Goal: Task Accomplishment & Management: Complete application form

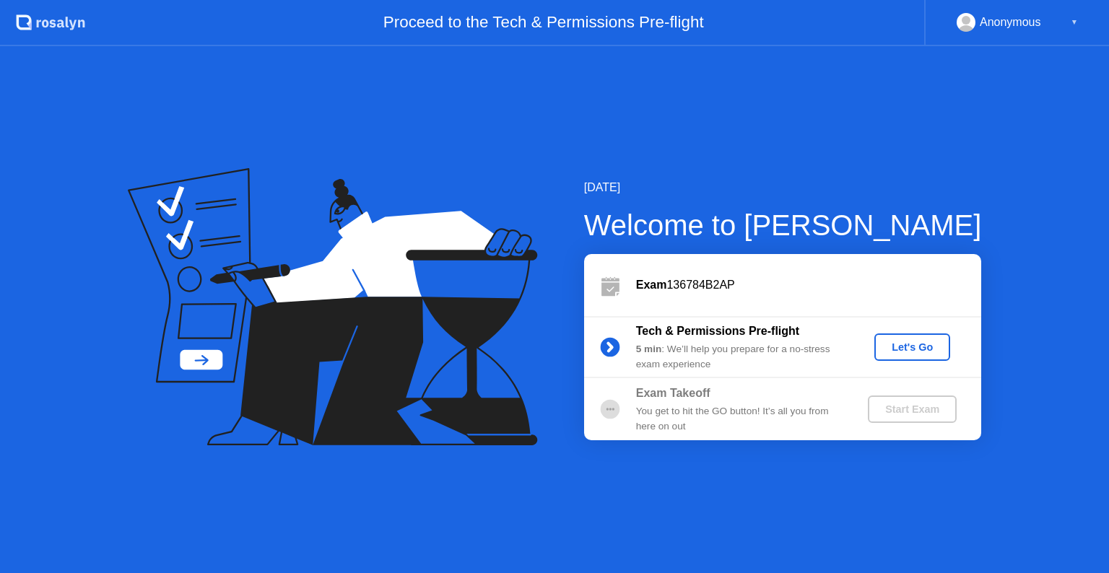
click at [902, 341] on div "Let's Go" at bounding box center [912, 347] width 64 height 12
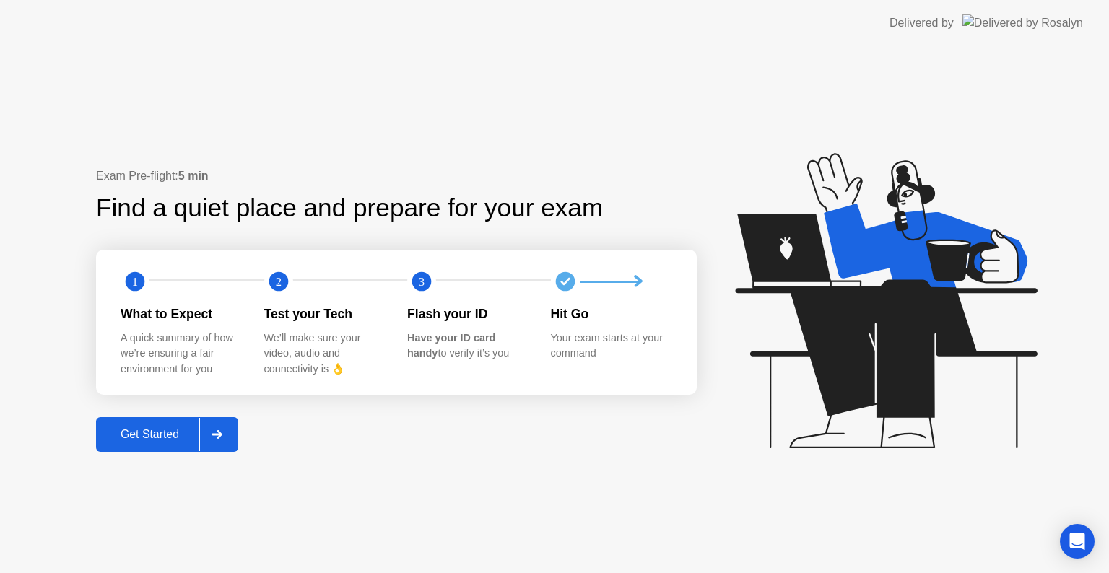
click at [196, 428] on div "Get Started" at bounding box center [149, 434] width 99 height 13
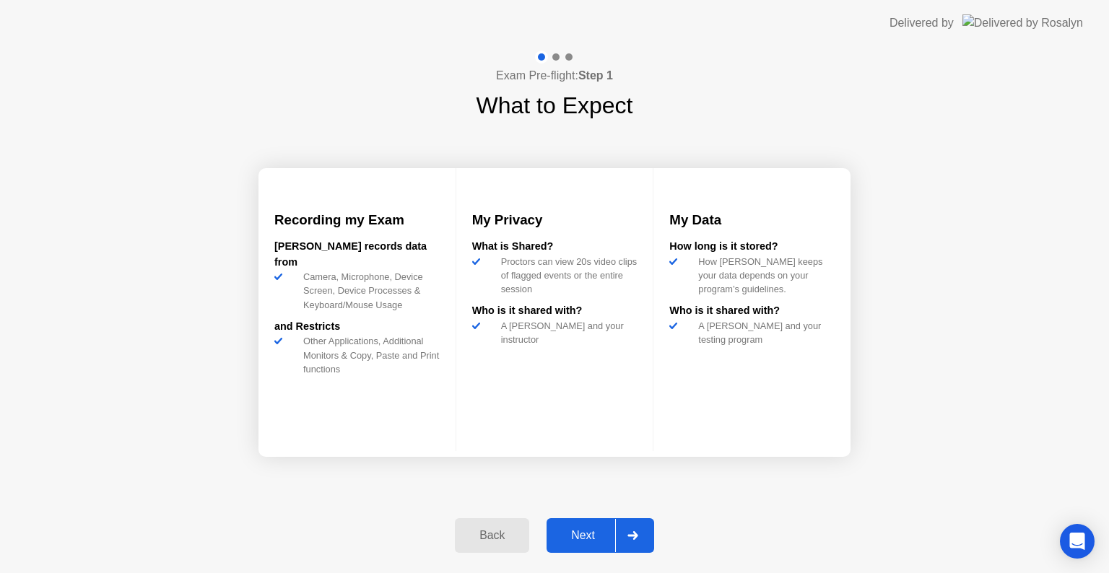
click at [640, 527] on div at bounding box center [632, 535] width 35 height 33
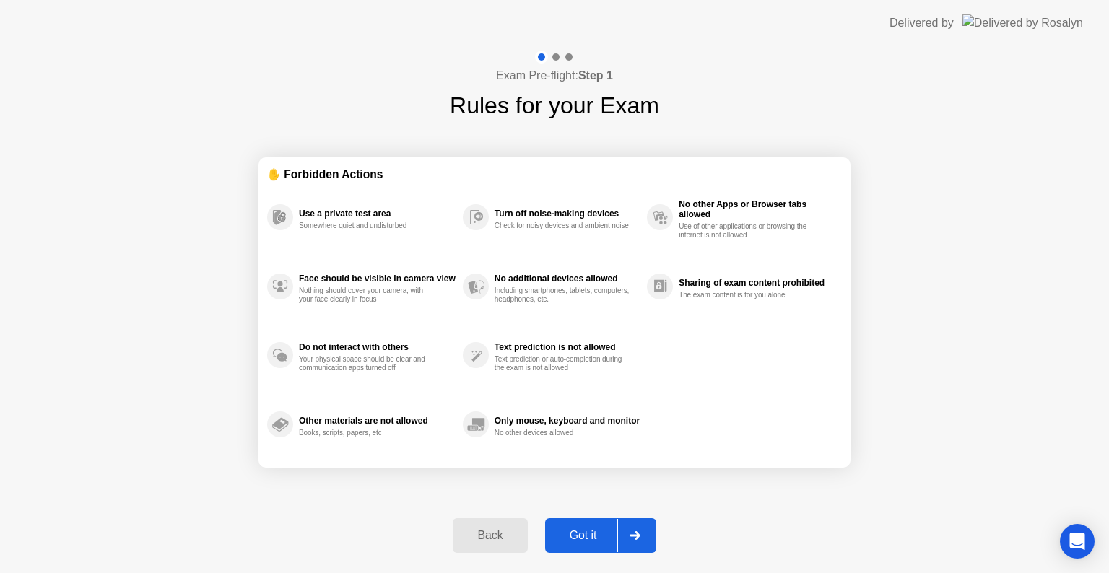
click at [640, 527] on div at bounding box center [634, 535] width 35 height 33
select select "**********"
select select "*******"
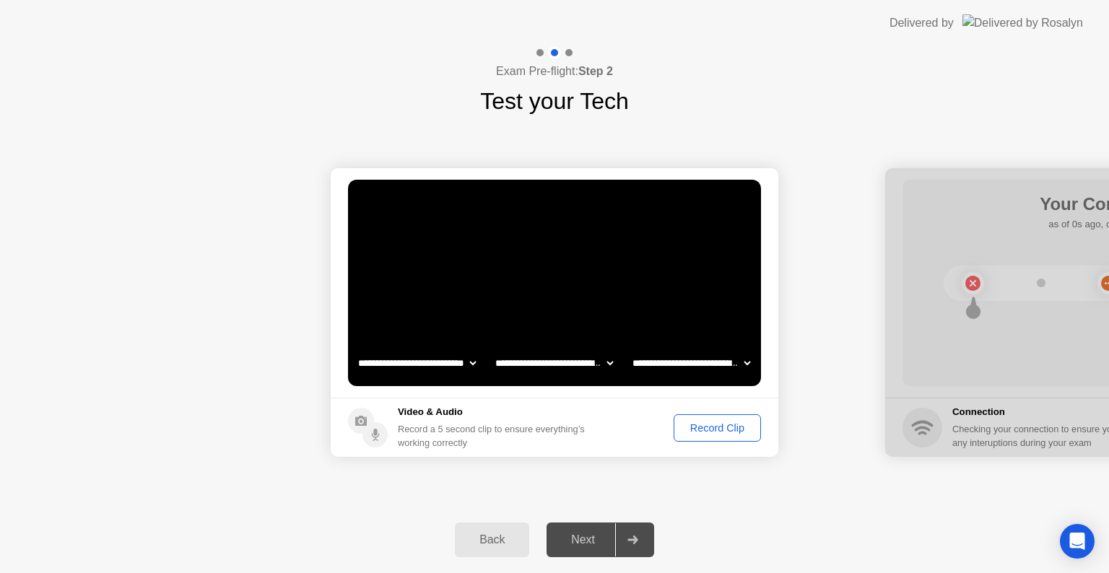
click at [713, 425] on div "Record Clip" at bounding box center [716, 428] width 77 height 12
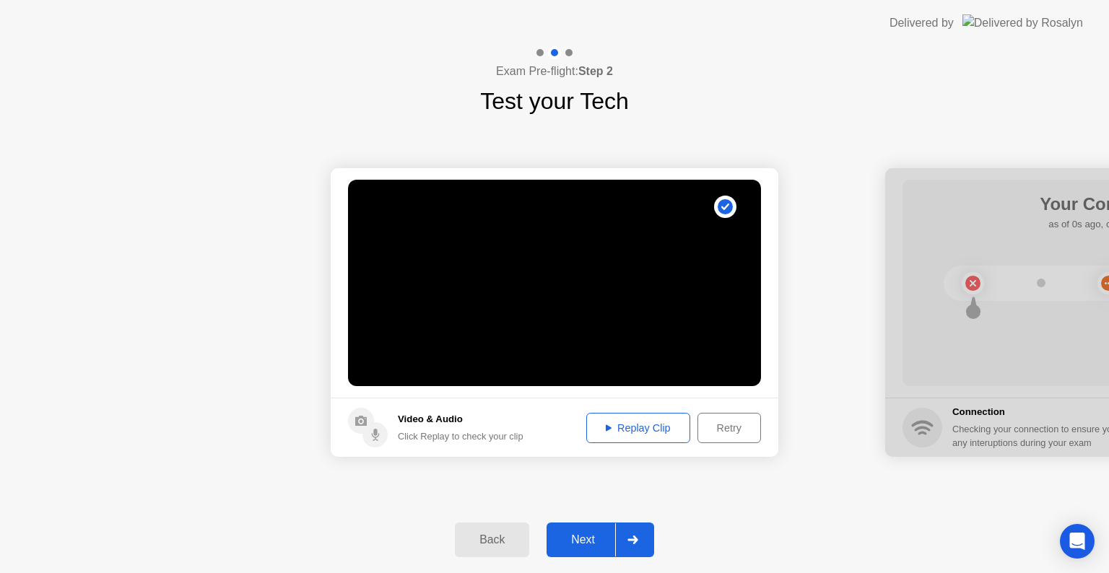
click at [631, 536] on icon at bounding box center [632, 540] width 11 height 9
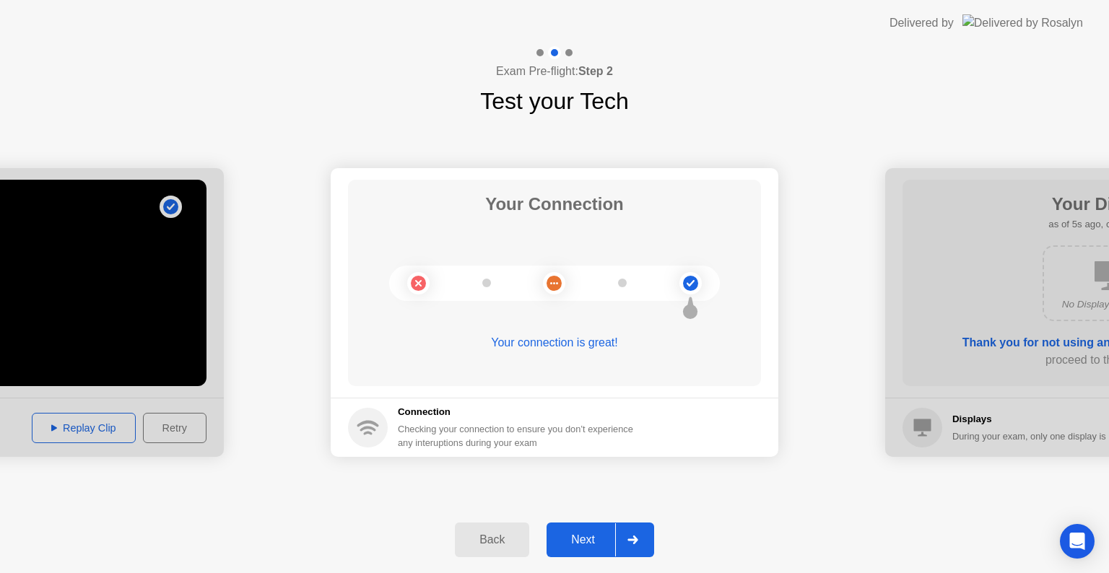
click at [631, 536] on icon at bounding box center [632, 540] width 11 height 9
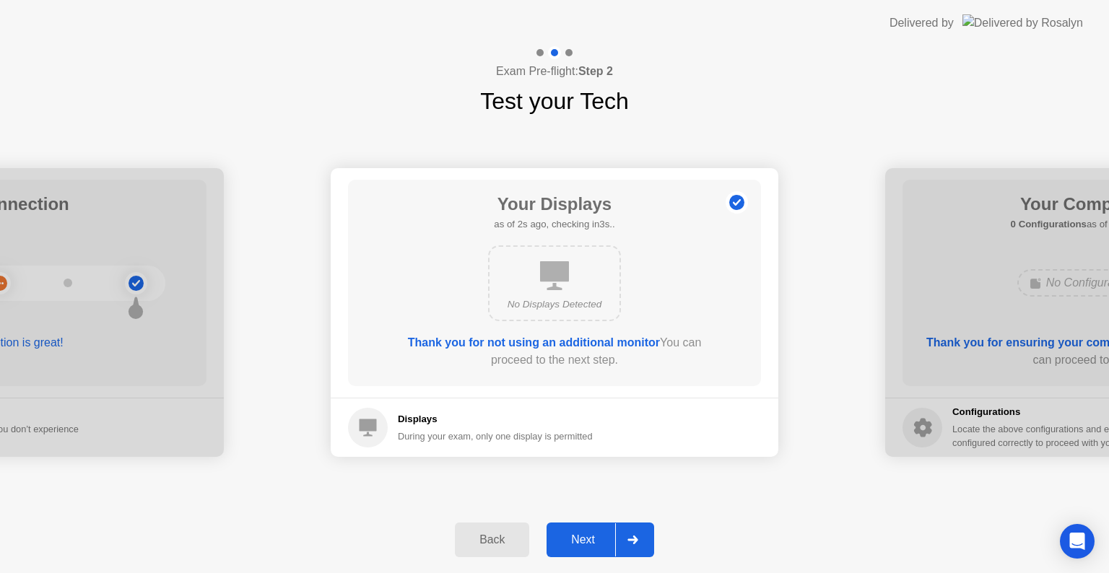
click at [631, 536] on icon at bounding box center [632, 540] width 11 height 9
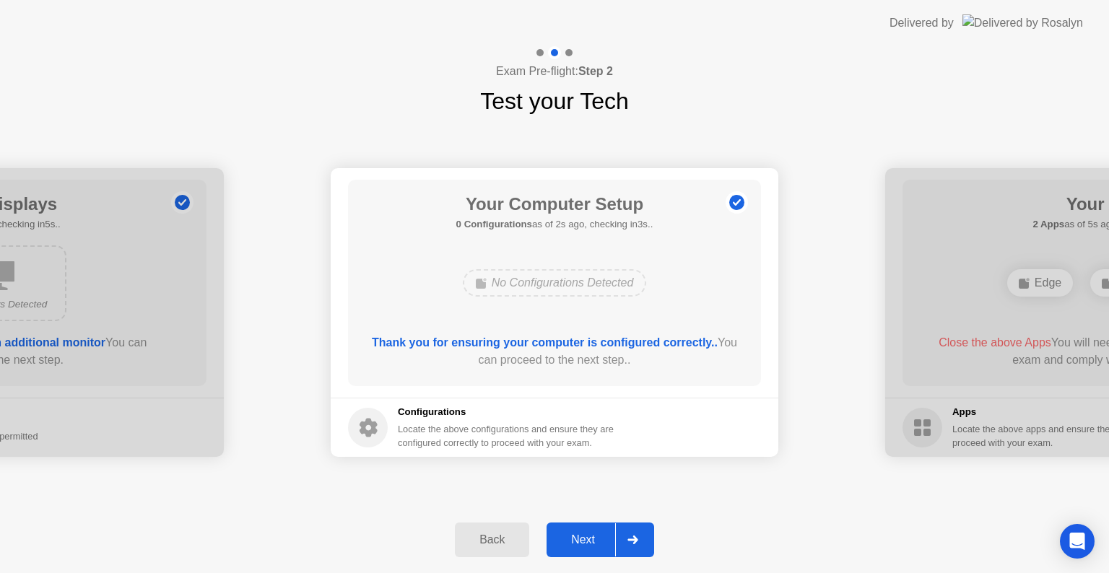
click at [631, 536] on icon at bounding box center [632, 540] width 11 height 9
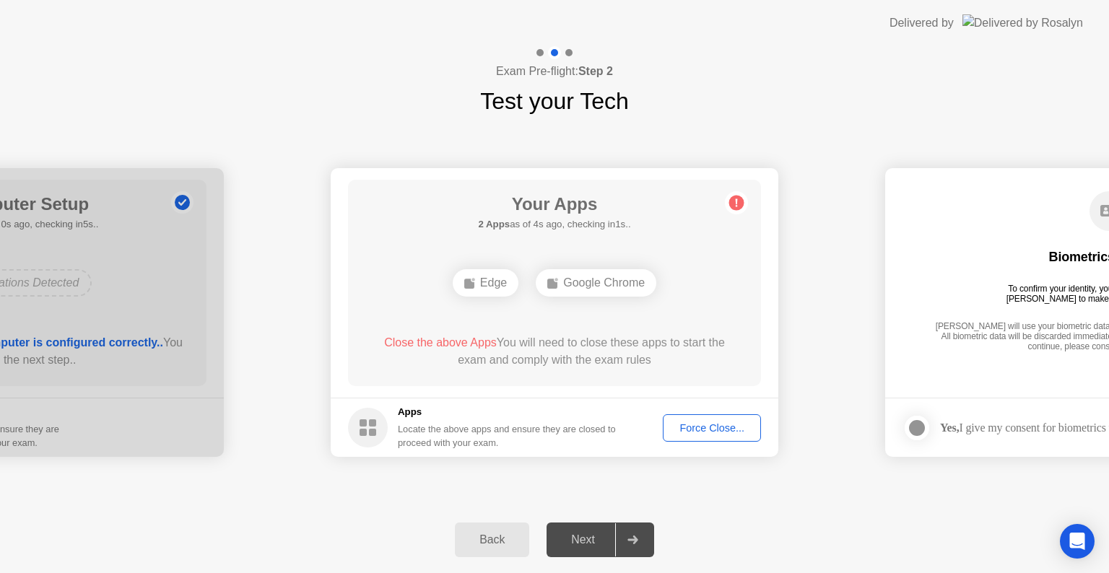
click at [715, 432] on div "Force Close..." at bounding box center [712, 428] width 88 height 12
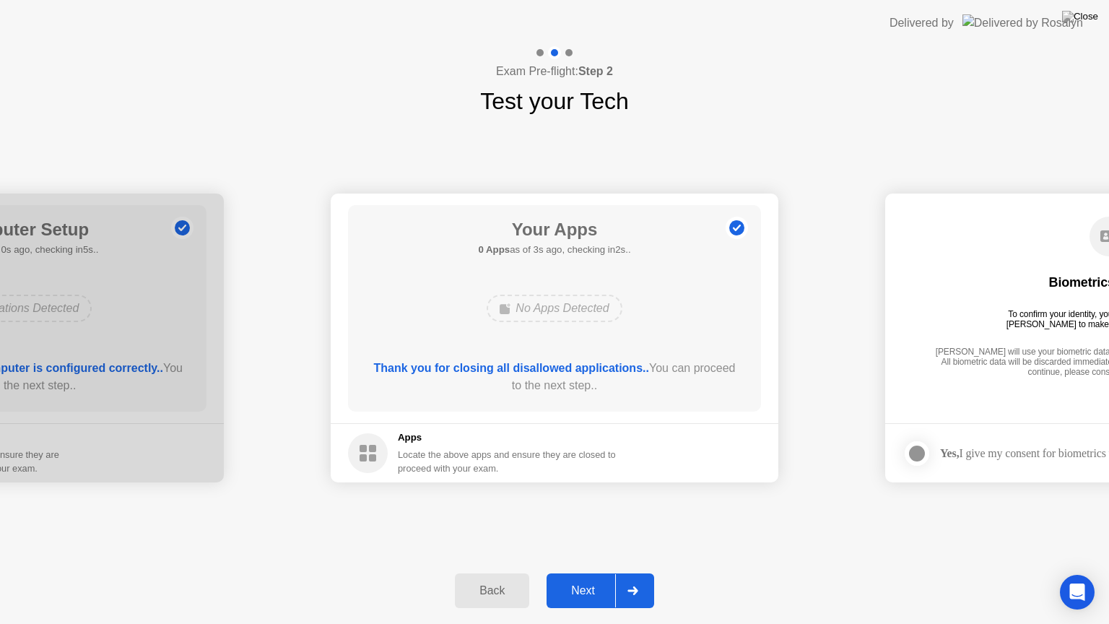
click at [641, 572] on div at bounding box center [632, 590] width 35 height 33
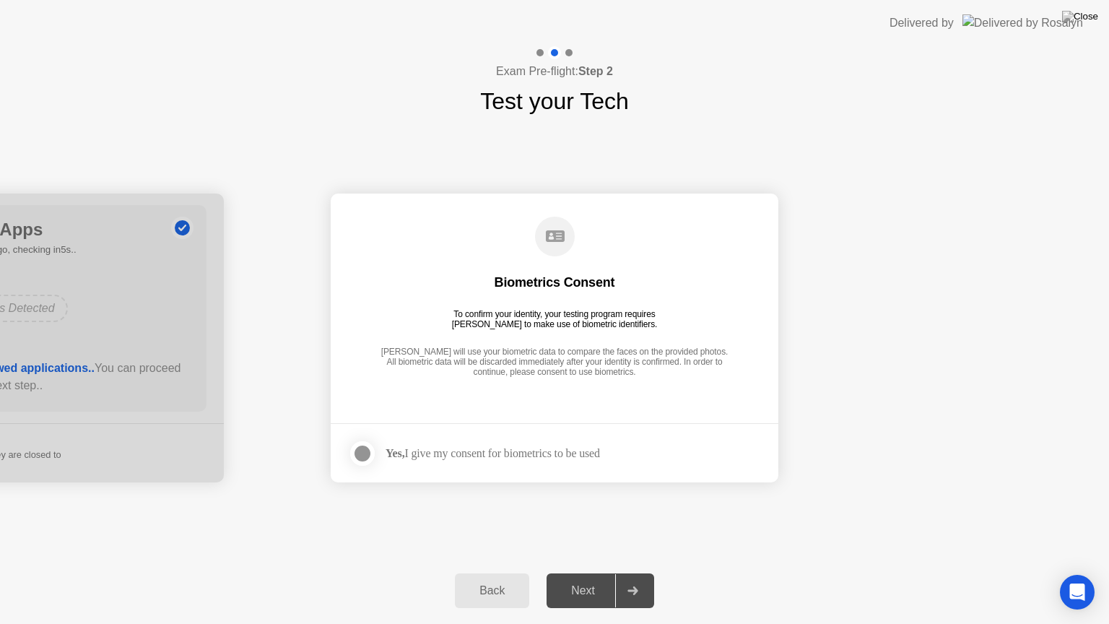
click at [362, 453] on div at bounding box center [362, 453] width 17 height 17
click at [637, 572] on div at bounding box center [632, 590] width 35 height 33
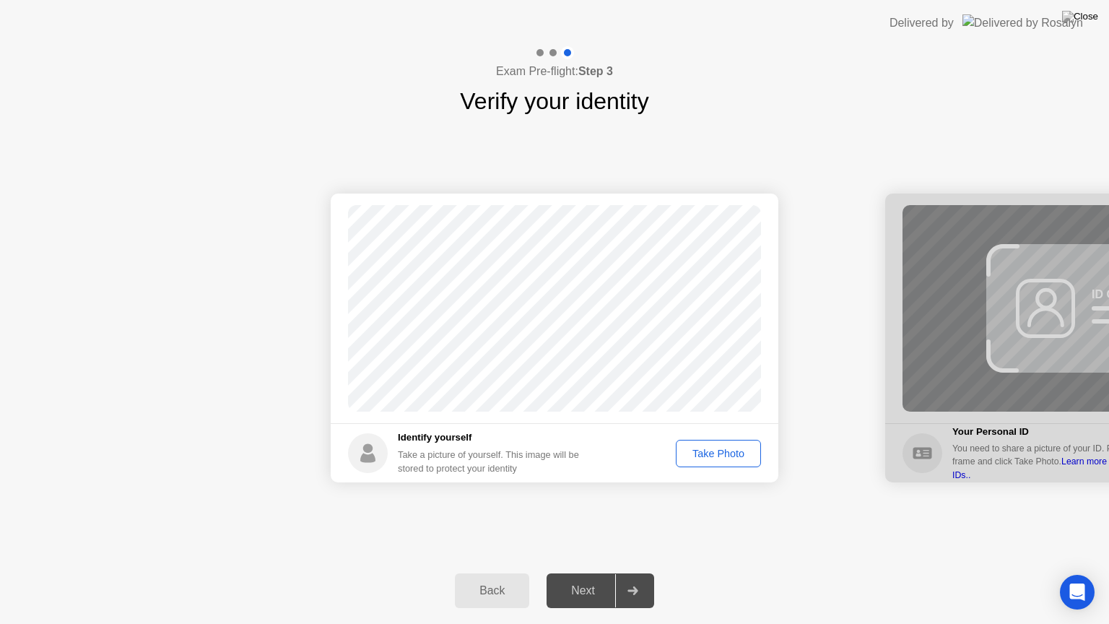
click at [692, 453] on div "Take Photo" at bounding box center [718, 454] width 75 height 12
click at [636, 572] on icon at bounding box center [632, 590] width 11 height 9
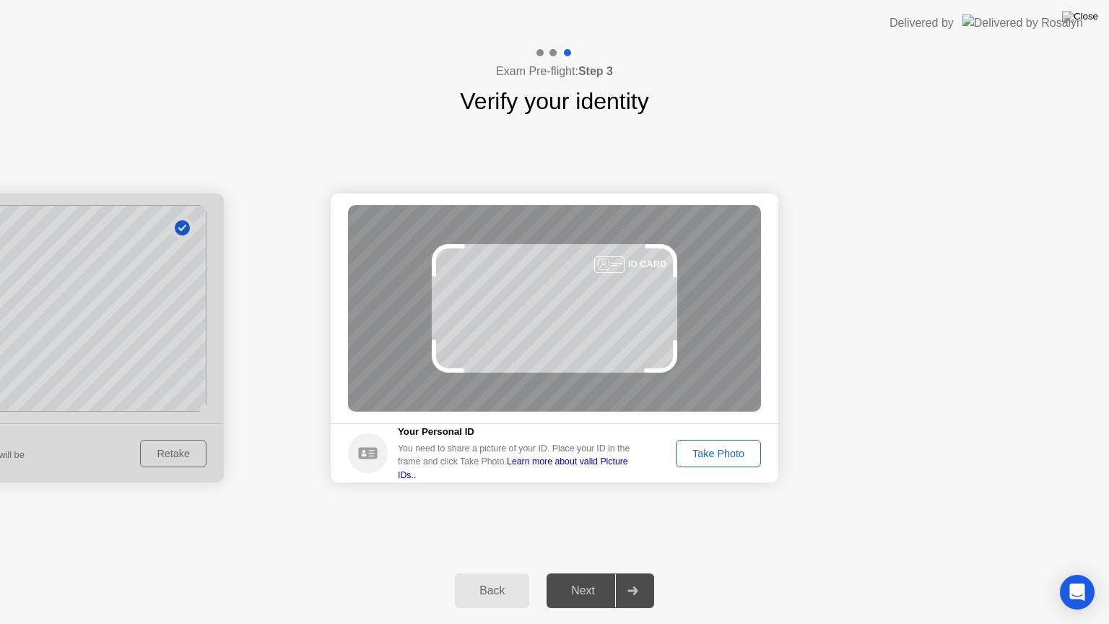
click at [684, 457] on div "Take Photo" at bounding box center [718, 454] width 75 height 12
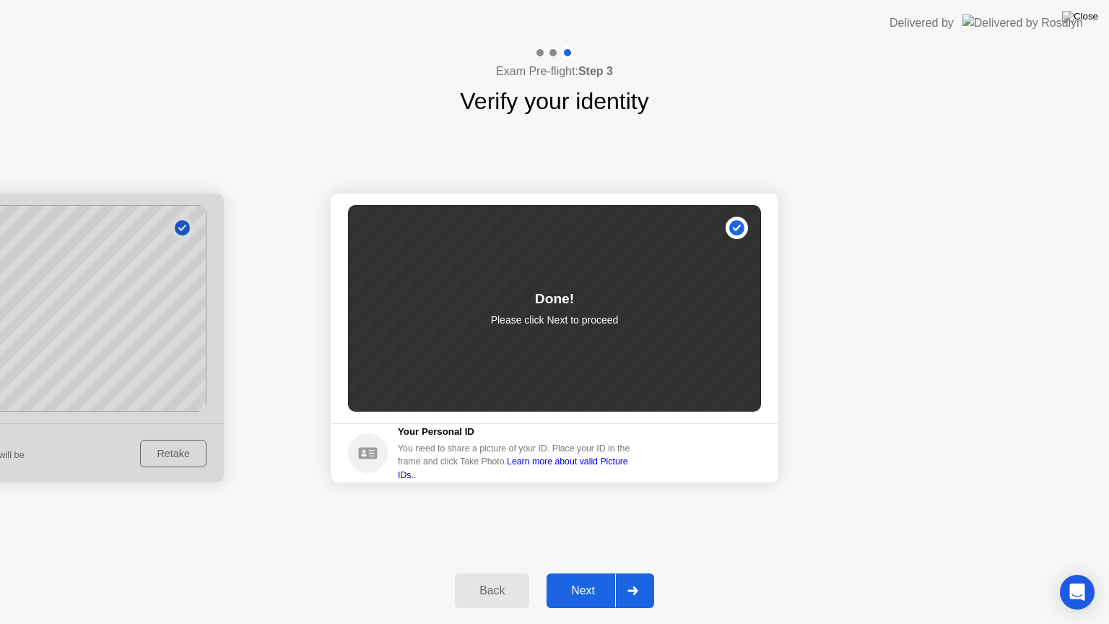
click at [641, 572] on div at bounding box center [632, 590] width 35 height 33
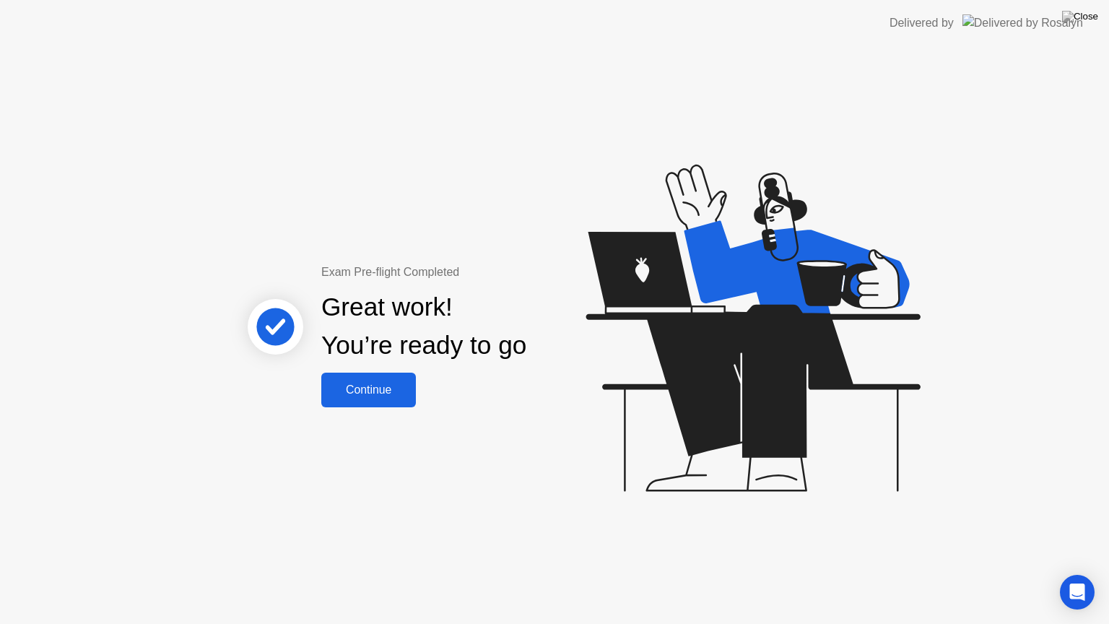
click at [386, 384] on div "Continue" at bounding box center [369, 389] width 86 height 13
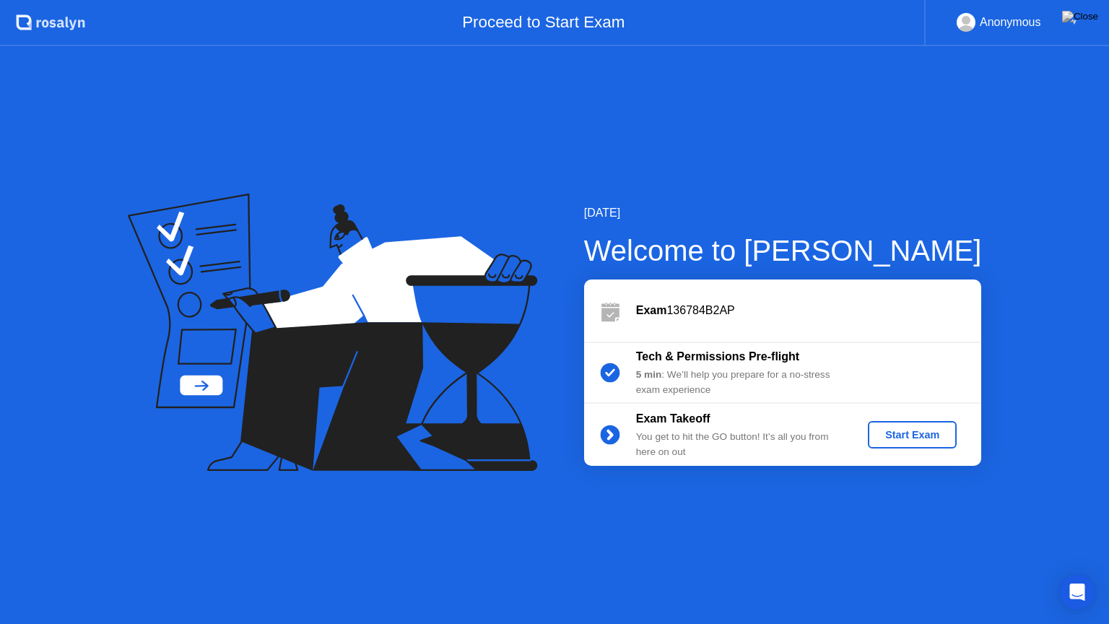
click at [892, 438] on div "Start Exam" at bounding box center [911, 435] width 77 height 12
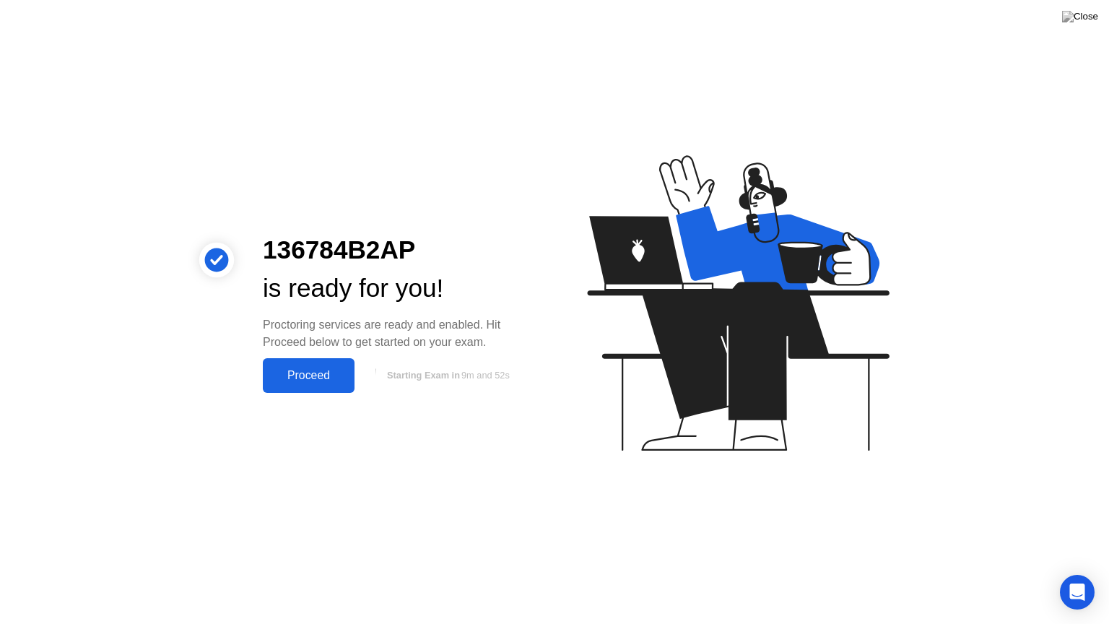
click at [337, 379] on div "Proceed" at bounding box center [308, 375] width 83 height 13
